Goal: Information Seeking & Learning: Learn about a topic

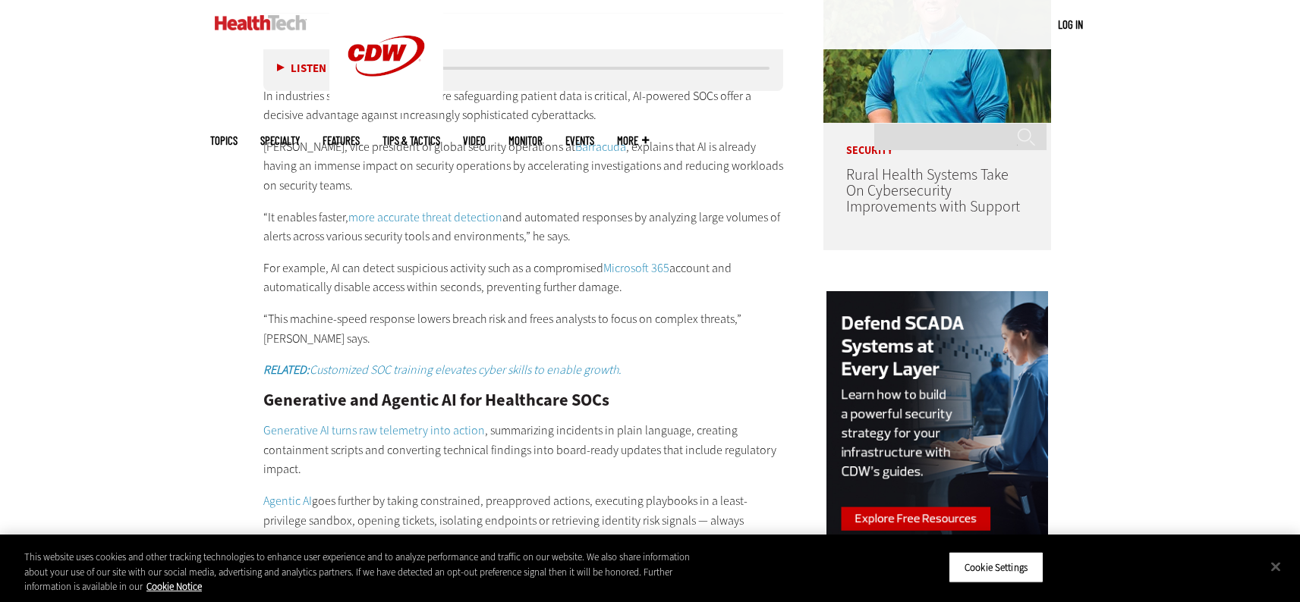
scroll to position [1456, 0]
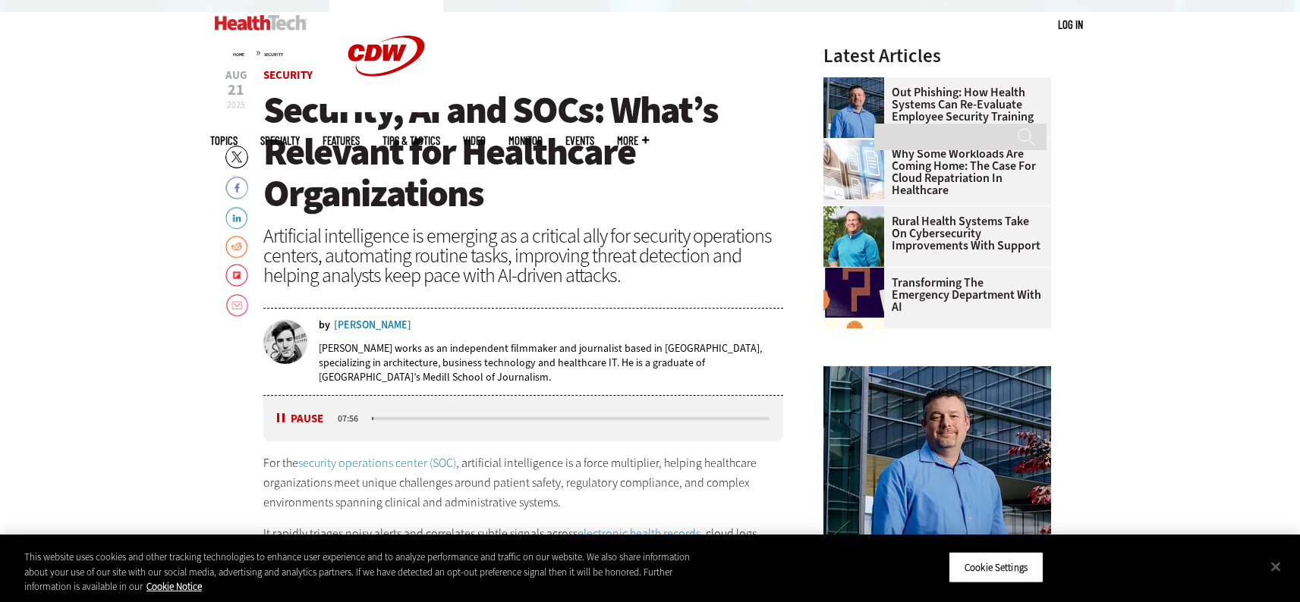
scroll to position [660, 0]
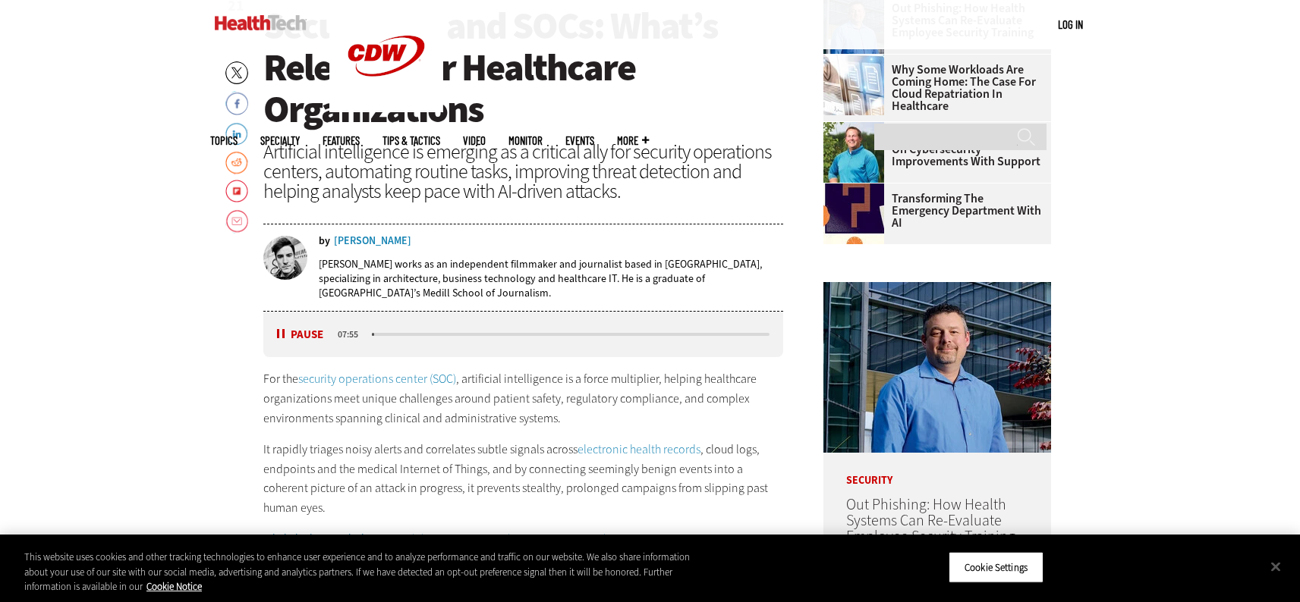
click at [272, 335] on div "Listen Pause 07:55" at bounding box center [523, 335] width 520 height 46
click at [283, 332] on button "Pause" at bounding box center [300, 334] width 47 height 11
drag, startPoint x: 138, startPoint y: 351, endPoint x: 136, endPoint y: 342, distance: 8.7
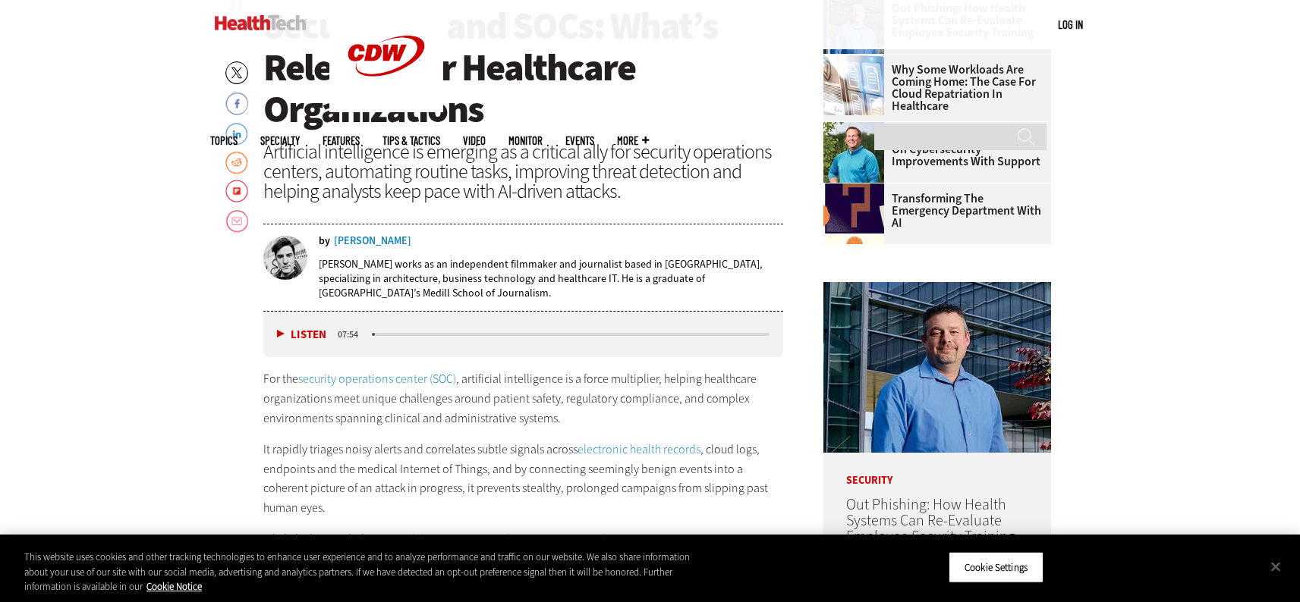
click at [1263, 568] on button "Close" at bounding box center [1275, 566] width 33 height 33
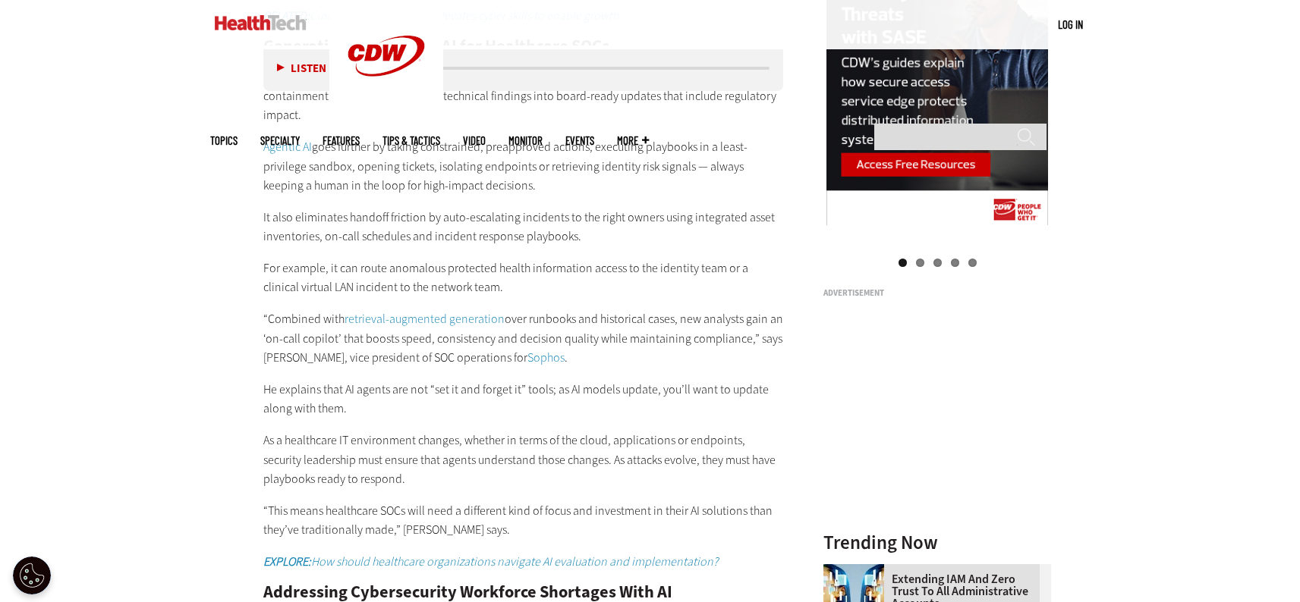
scroll to position [1849, 0]
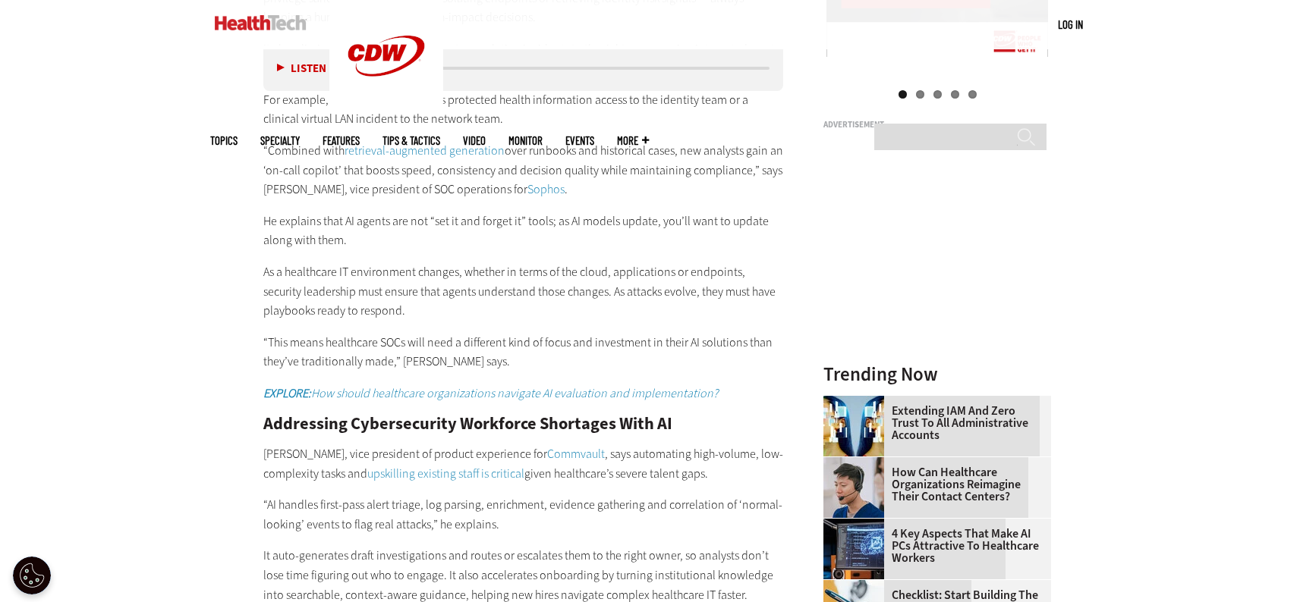
click at [118, 272] on div "Become an Insider Sign up [DATE] to receive premium content! Sign Up MENU Log i…" at bounding box center [650, 480] width 1300 height 4658
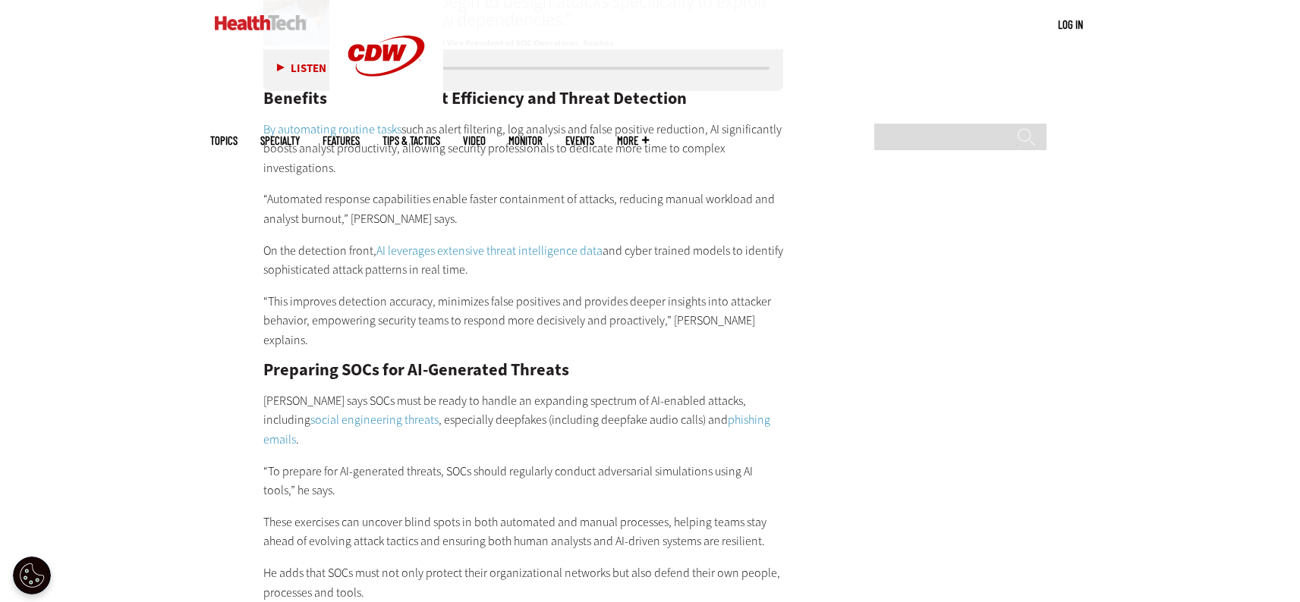
scroll to position [2874, 0]
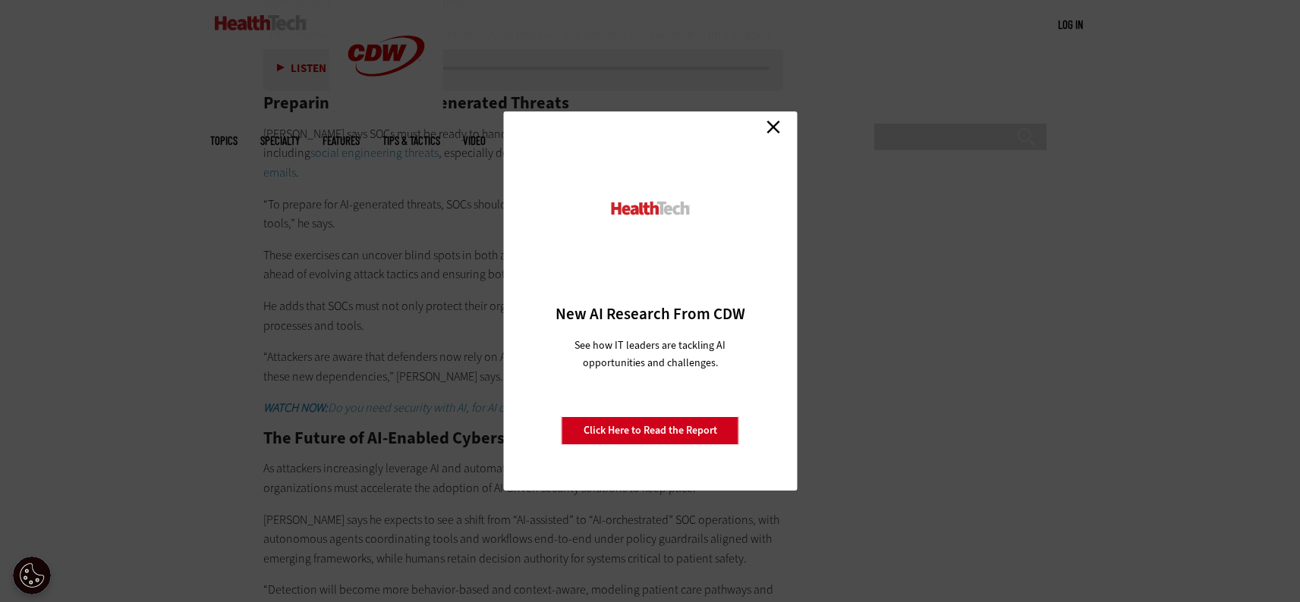
click at [766, 124] on link "Close" at bounding box center [773, 126] width 23 height 23
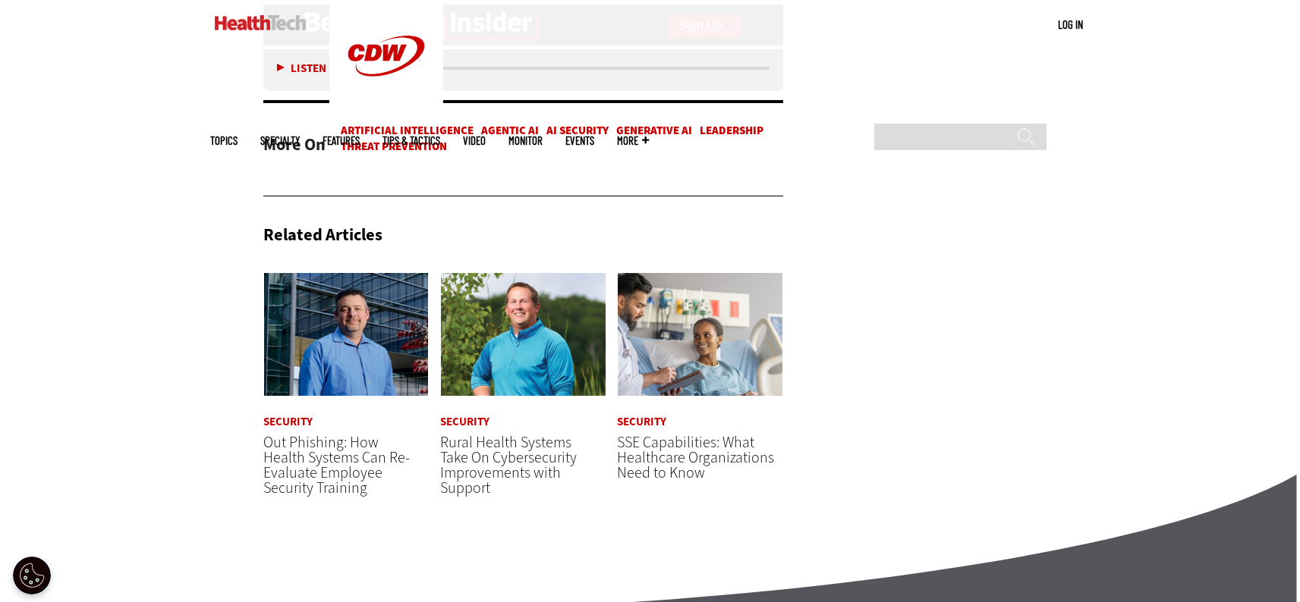
scroll to position [3768, 0]
